Goal: Task Accomplishment & Management: Manage account settings

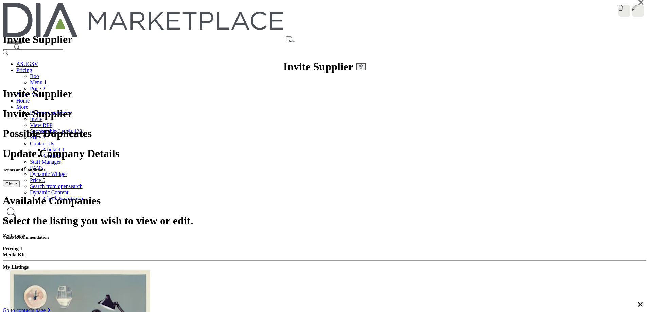
scroll to position [68, 0]
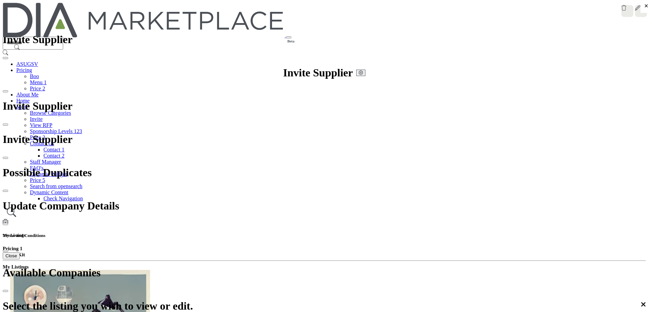
scroll to position [374, 0]
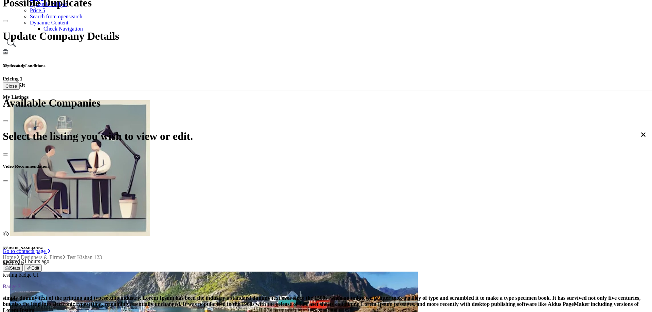
scroll to position [170, 0]
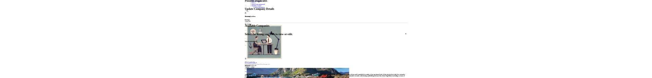
scroll to position [14, 0]
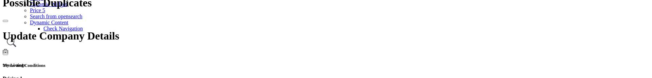
scroll to position [34, 0]
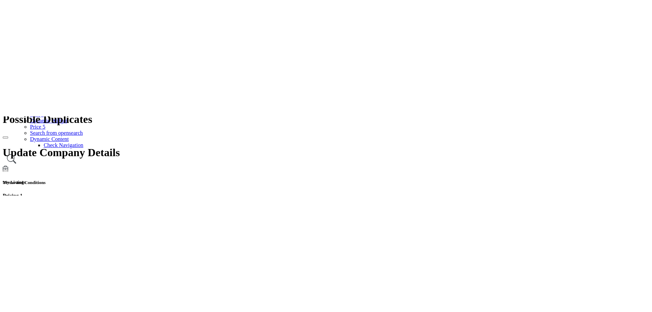
scroll to position [170, 0]
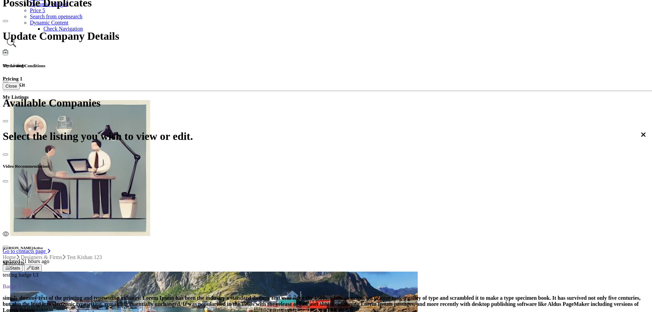
scroll to position [14, 0]
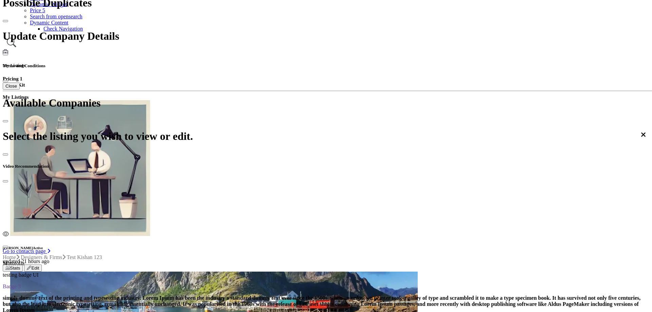
type input "**********"
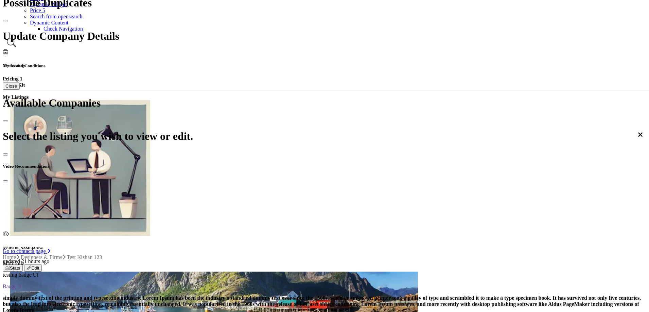
scroll to position [14, 0]
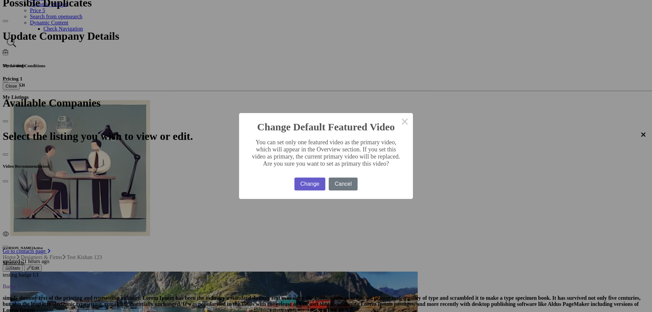
click at [297, 78] on button "Change" at bounding box center [309, 184] width 31 height 13
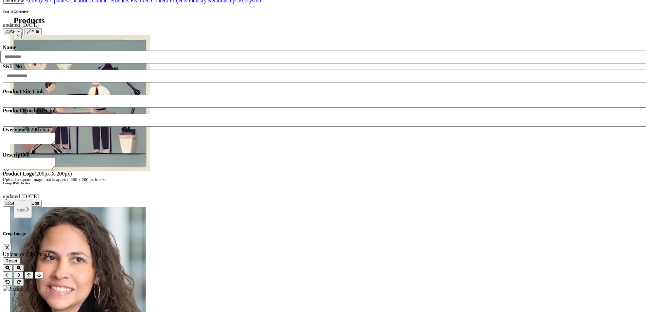
scroll to position [849, 0]
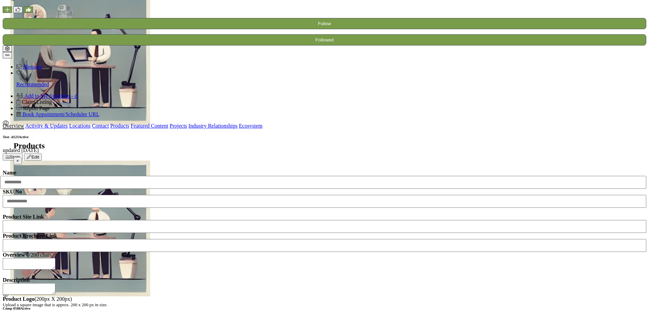
scroll to position [883, 0]
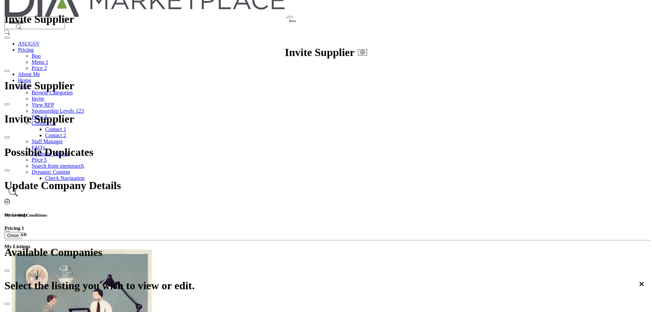
scroll to position [0, 0]
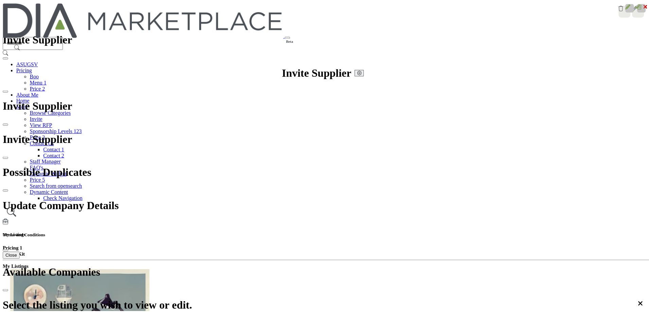
scroll to position [14, 0]
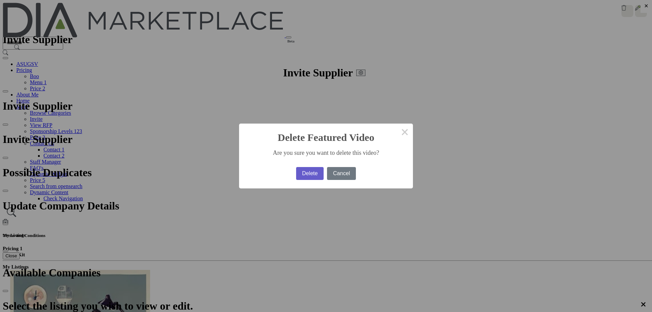
click at [296, 172] on button "Delete" at bounding box center [310, 173] width 28 height 13
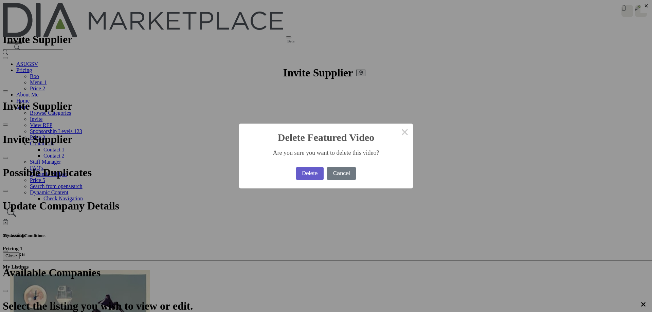
click at [297, 174] on button "Delete" at bounding box center [310, 173] width 28 height 13
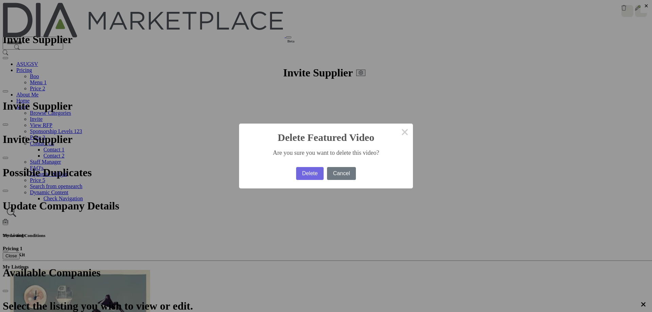
click at [301, 165] on div "Delete No Cancel" at bounding box center [325, 173] width 63 height 16
click at [300, 167] on button "Delete" at bounding box center [310, 173] width 28 height 13
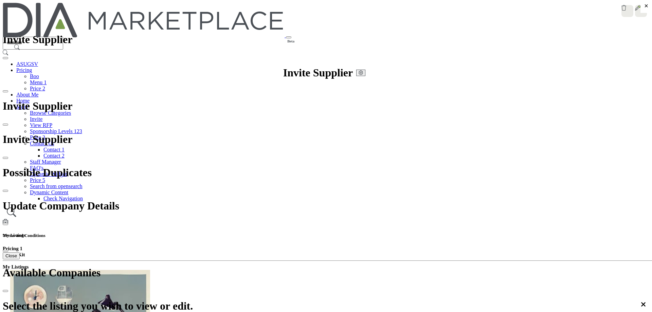
type input "**********"
click at [644, 10] on span "×" at bounding box center [646, 5] width 4 height 7
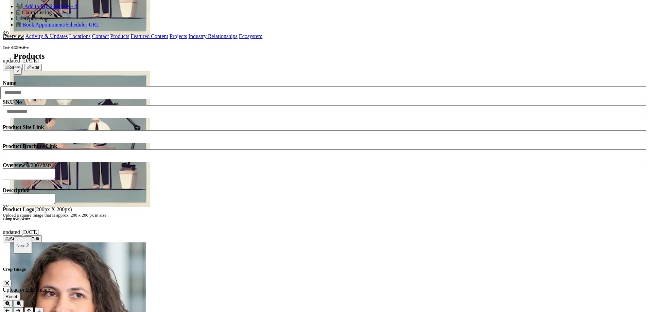
scroll to position [815, 0]
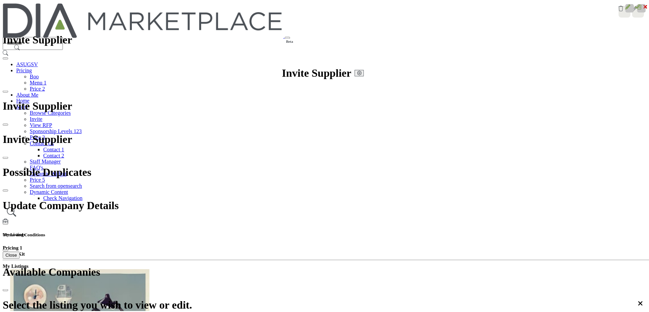
scroll to position [14, 0]
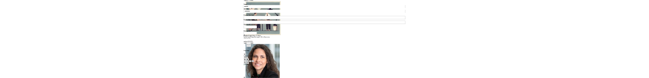
scroll to position [102, 0]
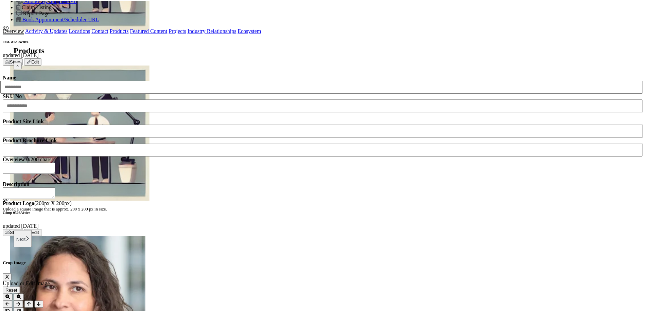
scroll to position [838, 0]
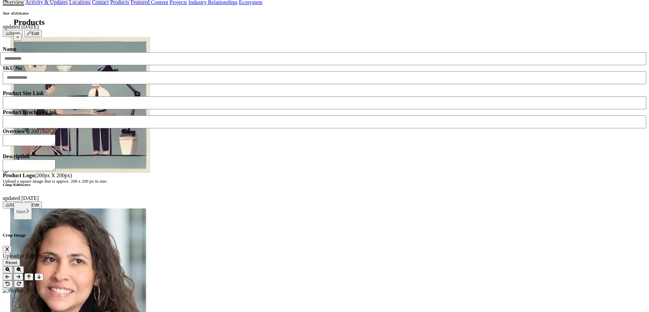
scroll to position [849, 0]
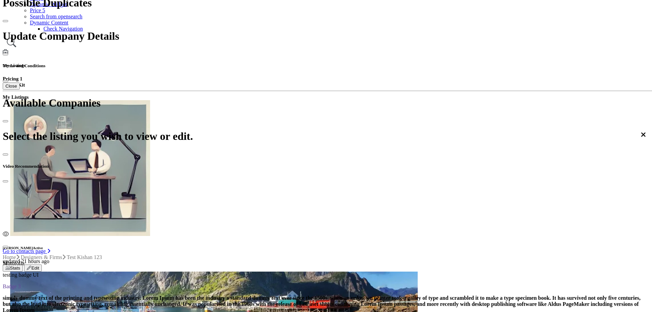
scroll to position [68, 0]
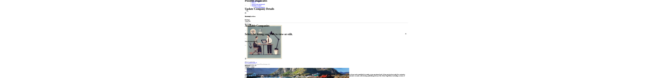
scroll to position [14, 0]
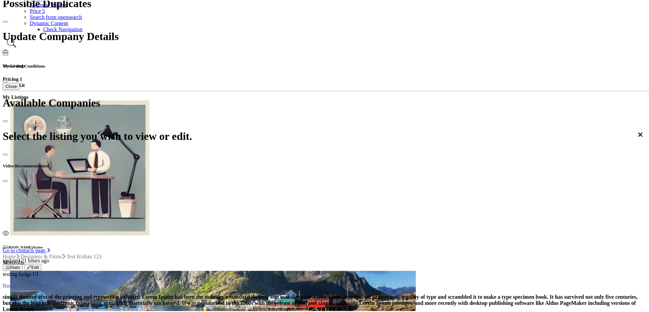
scroll to position [68, 0]
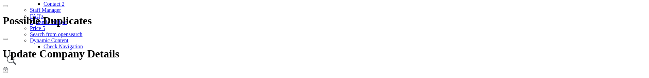
scroll to position [136, 0]
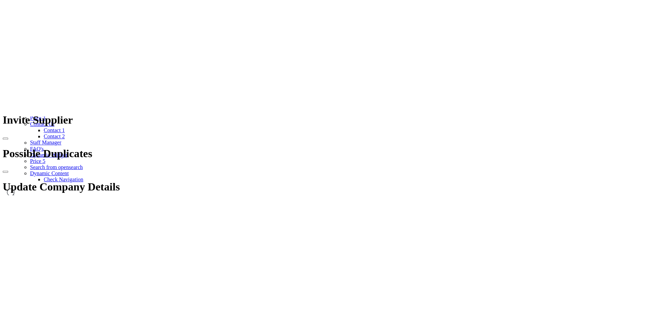
scroll to position [883, 0]
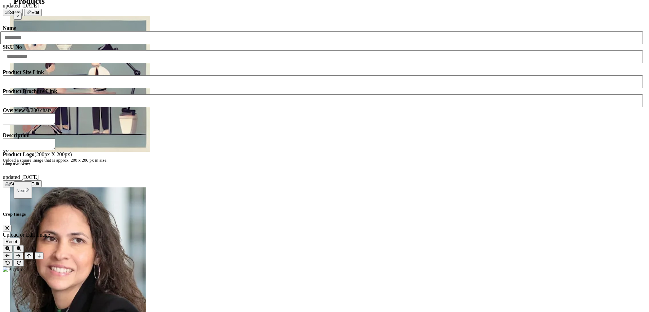
scroll to position [883, 0]
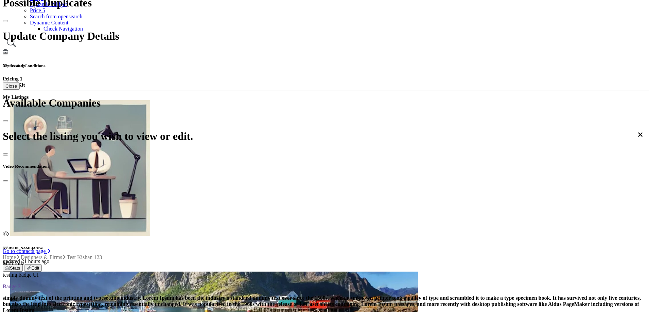
scroll to position [96, 0]
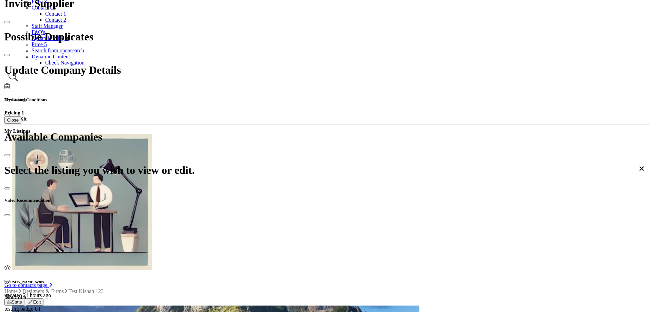
scroll to position [136, 0]
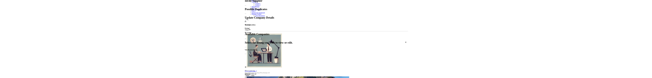
scroll to position [14, 0]
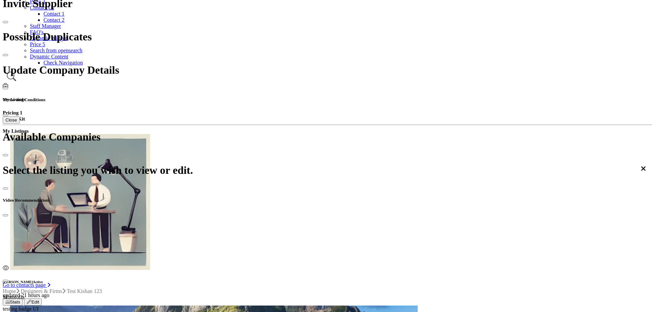
type input "**********"
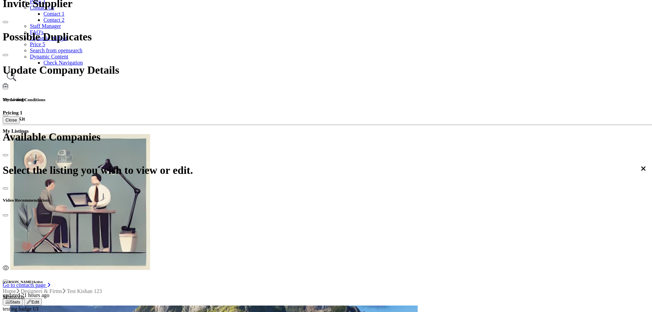
paste textarea "**********"
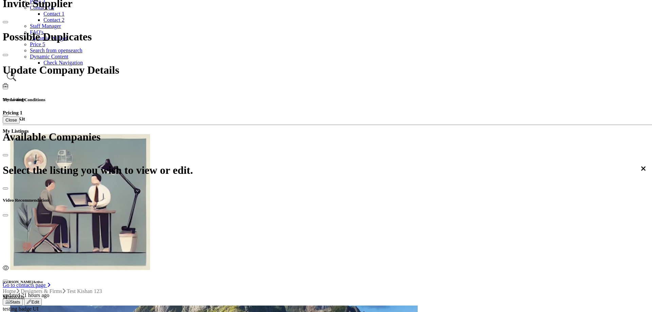
scroll to position [0, 0]
type textarea "**********"
type input "**********"
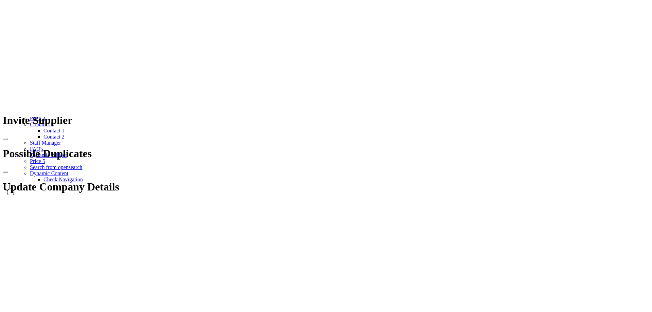
scroll to position [136, 0]
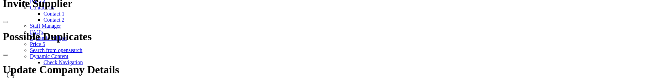
scroll to position [82, 0]
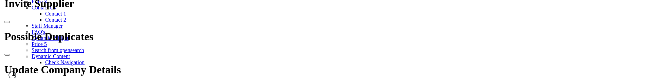
scroll to position [136, 0]
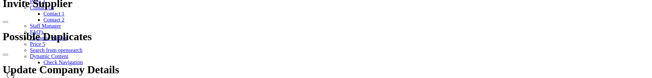
scroll to position [102, 0]
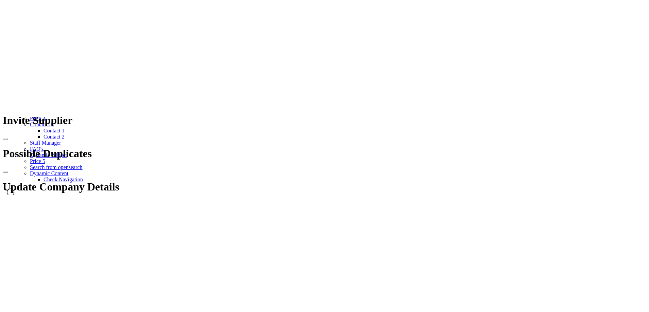
scroll to position [136, 0]
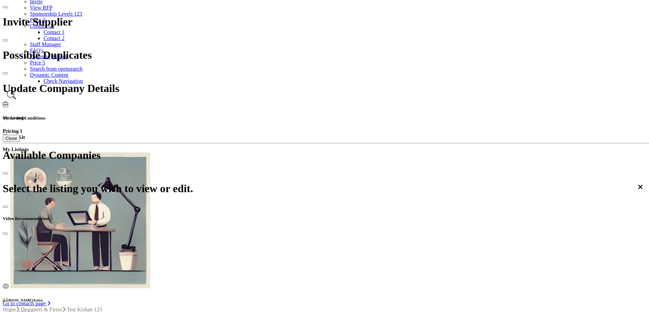
scroll to position [136, 0]
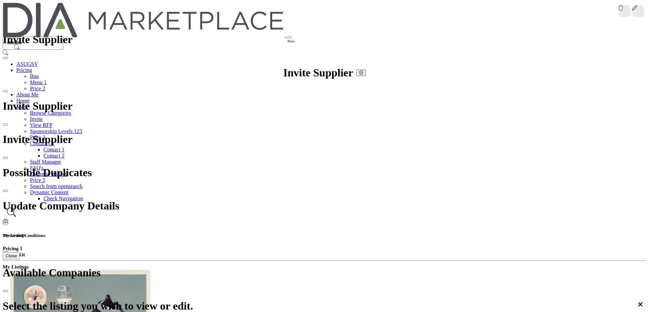
click at [641, 8] on icon at bounding box center [643, 4] width 5 height 5
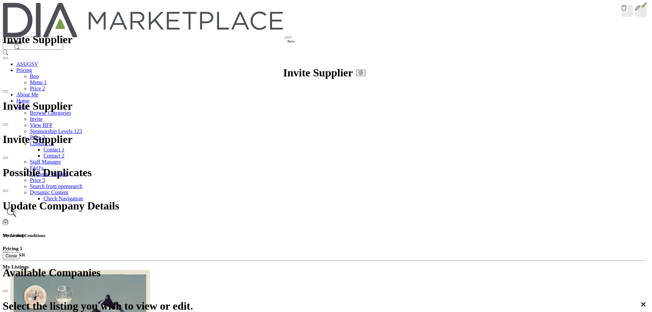
type input "**********"
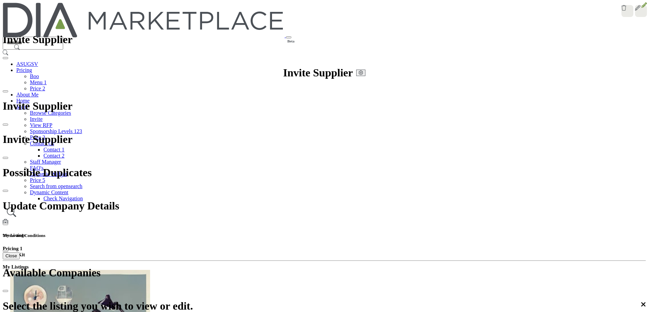
scroll to position [149, 0]
drag, startPoint x: 494, startPoint y: 140, endPoint x: 428, endPoint y: 156, distance: 68.0
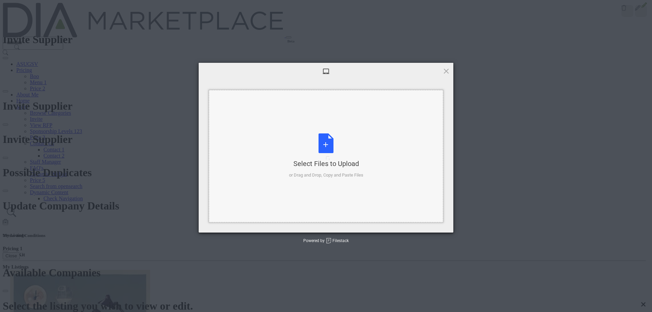
click at [327, 154] on div "Select Files to Upload or Drag and Drop, Copy and Paste Files" at bounding box center [326, 155] width 74 height 45
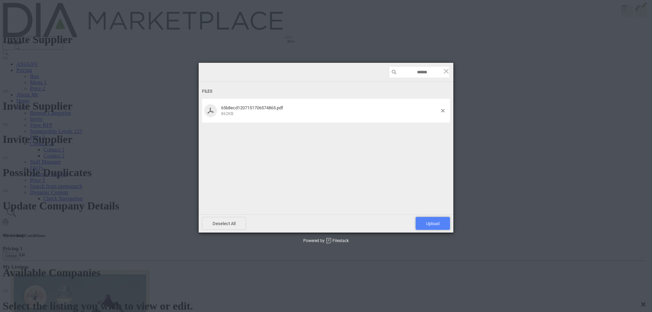
click at [429, 226] on span "Upload 1" at bounding box center [432, 223] width 13 height 5
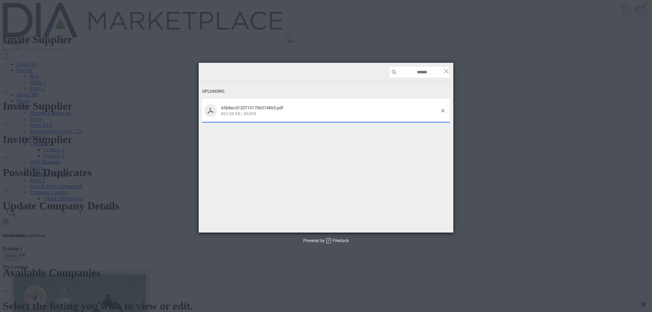
scroll to position [111, 0]
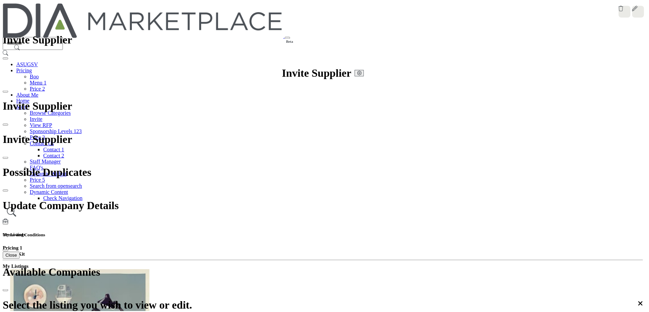
scroll to position [1219, 0]
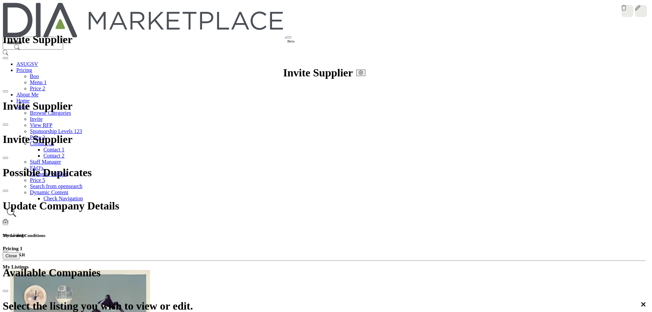
drag, startPoint x: 440, startPoint y: 284, endPoint x: 403, endPoint y: 243, distance: 54.6
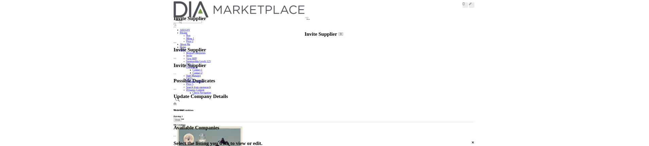
scroll to position [309, 0]
